Goal: Task Accomplishment & Management: Use online tool/utility

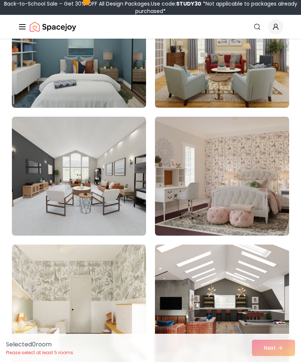
scroll to position [4254, 0]
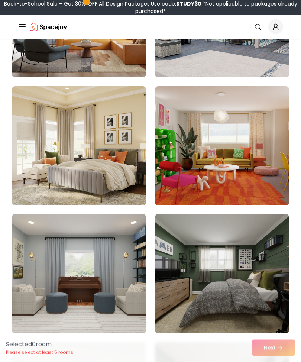
scroll to position [179, 0]
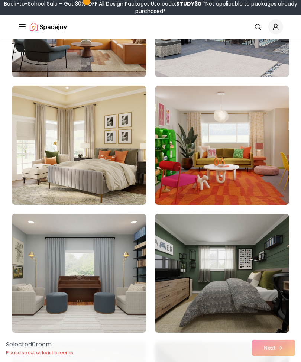
click at [122, 166] on img at bounding box center [79, 145] width 134 height 119
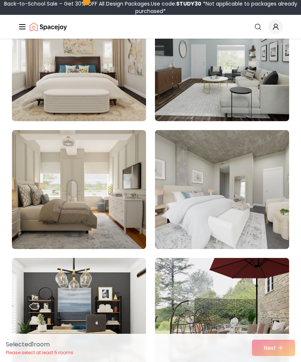
scroll to position [1290, 0]
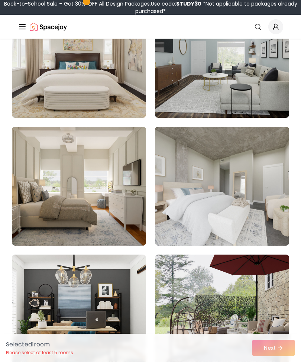
click at [112, 199] on img at bounding box center [79, 186] width 134 height 119
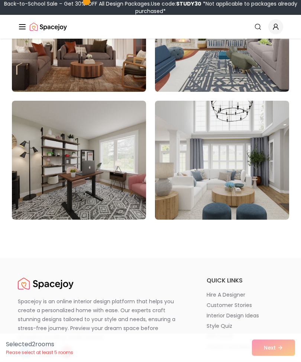
scroll to position [6308, 0]
click at [250, 170] on img at bounding box center [222, 160] width 134 height 119
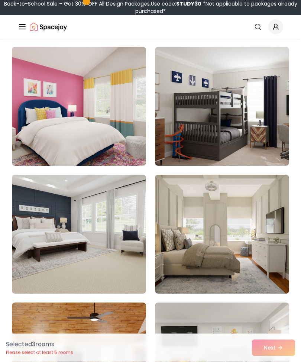
scroll to position [5977, 0]
click at [249, 209] on img at bounding box center [222, 234] width 134 height 119
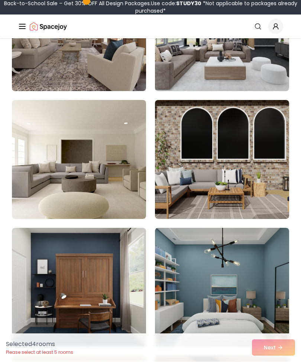
scroll to position [4516, 0]
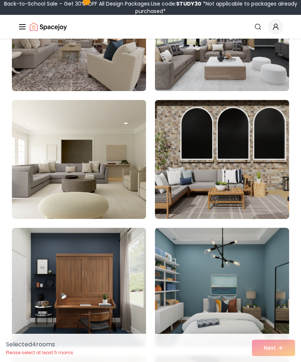
click at [248, 167] on img at bounding box center [222, 159] width 134 height 119
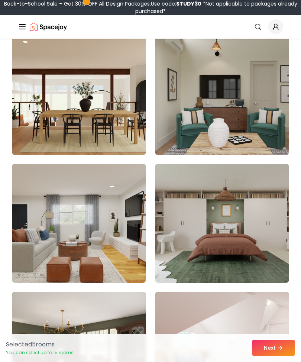
scroll to position [3173, 0]
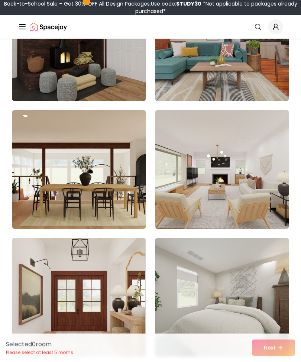
scroll to position [155, 0]
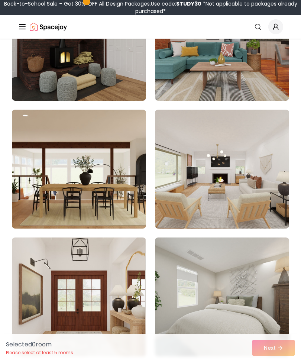
click at [113, 190] on img at bounding box center [79, 169] width 134 height 119
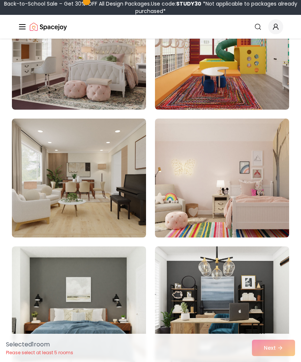
scroll to position [1046, 0]
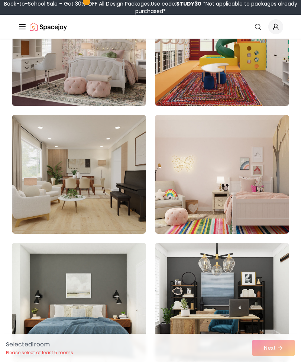
click at [128, 192] on img at bounding box center [79, 174] width 134 height 119
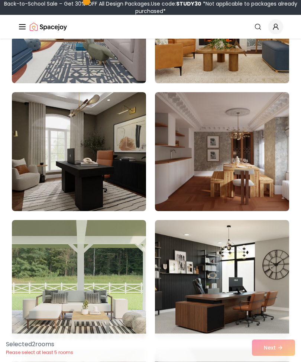
scroll to position [1453, 0]
click at [121, 174] on img at bounding box center [79, 151] width 134 height 119
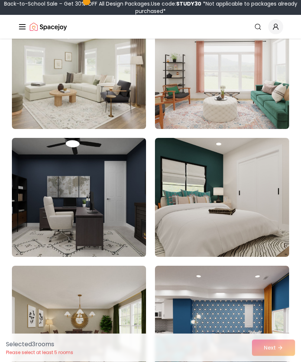
scroll to position [1919, 0]
click at [121, 115] on img at bounding box center [79, 69] width 134 height 119
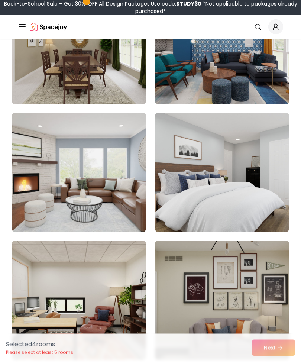
scroll to position [2200, 0]
click at [122, 191] on img at bounding box center [79, 172] width 134 height 119
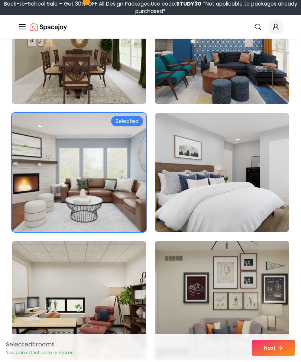
click at [245, 202] on img at bounding box center [222, 172] width 134 height 119
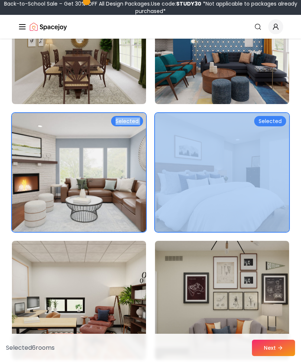
click at [81, 193] on img at bounding box center [79, 172] width 134 height 119
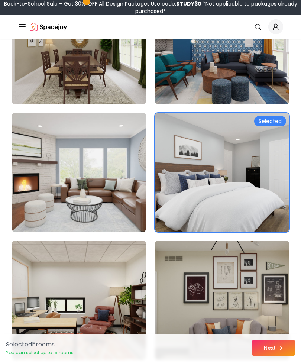
click at [262, 172] on img at bounding box center [222, 172] width 134 height 119
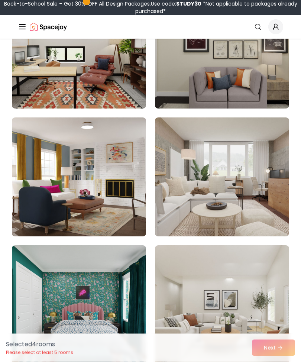
scroll to position [2453, 0]
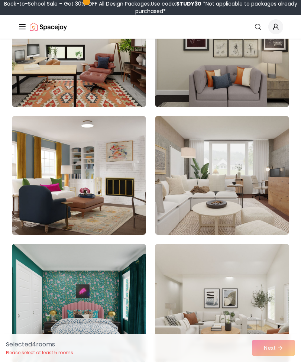
click at [252, 190] on img at bounding box center [222, 175] width 134 height 119
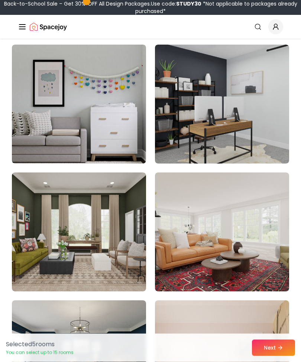
scroll to position [3036, 0]
click at [127, 243] on img at bounding box center [79, 232] width 134 height 119
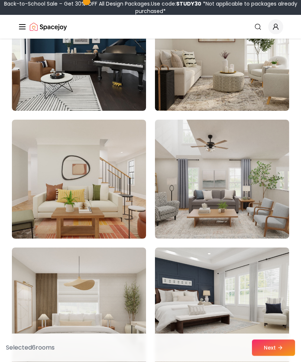
scroll to position [4241, 0]
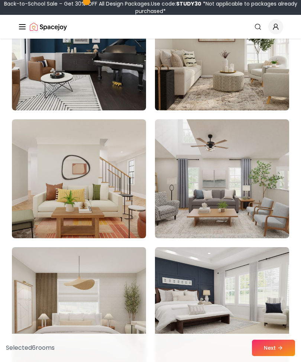
click at [263, 185] on img at bounding box center [222, 178] width 134 height 119
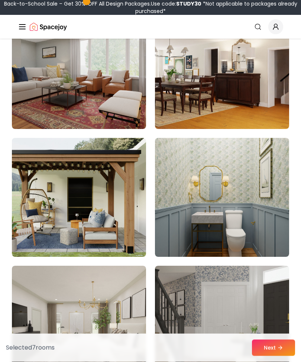
scroll to position [5246, 0]
click at [123, 207] on img at bounding box center [79, 197] width 134 height 119
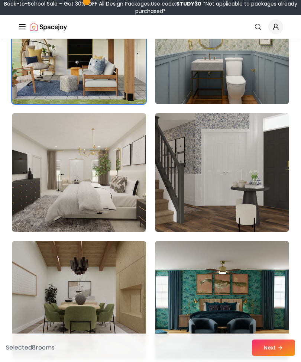
scroll to position [5399, 0]
click at [126, 188] on img at bounding box center [79, 172] width 134 height 119
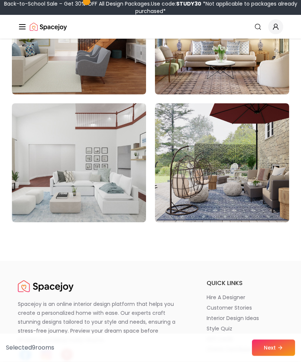
scroll to position [6305, 0]
click at [240, 180] on img at bounding box center [222, 162] width 134 height 119
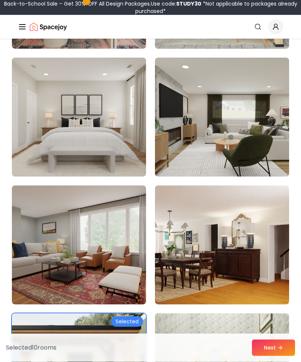
scroll to position [5072, 0]
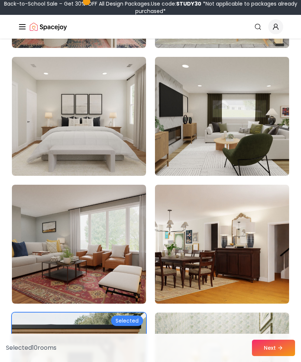
click at [252, 134] on img at bounding box center [222, 116] width 134 height 119
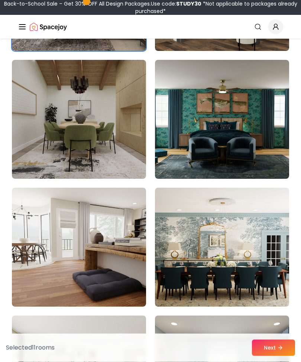
scroll to position [5581, 0]
